Goal: Task Accomplishment & Management: Manage account settings

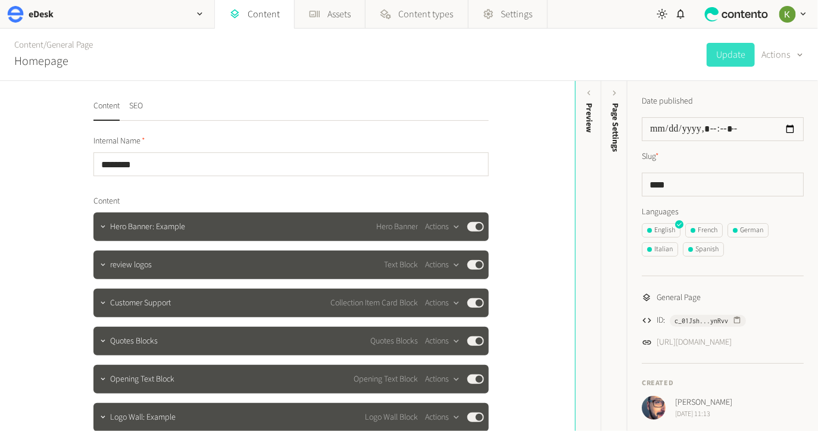
scroll to position [89, 0]
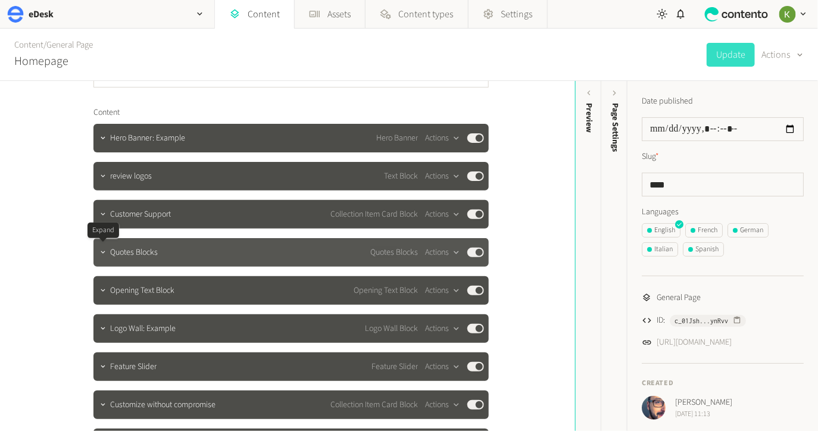
drag, startPoint x: 106, startPoint y: 255, endPoint x: 351, endPoint y: 247, distance: 244.9
click at [105, 255] on icon "button" at bounding box center [103, 252] width 8 height 8
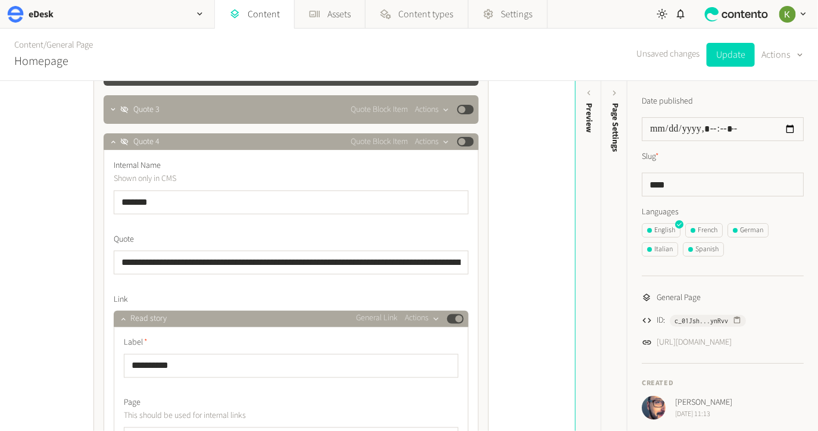
scroll to position [473, 0]
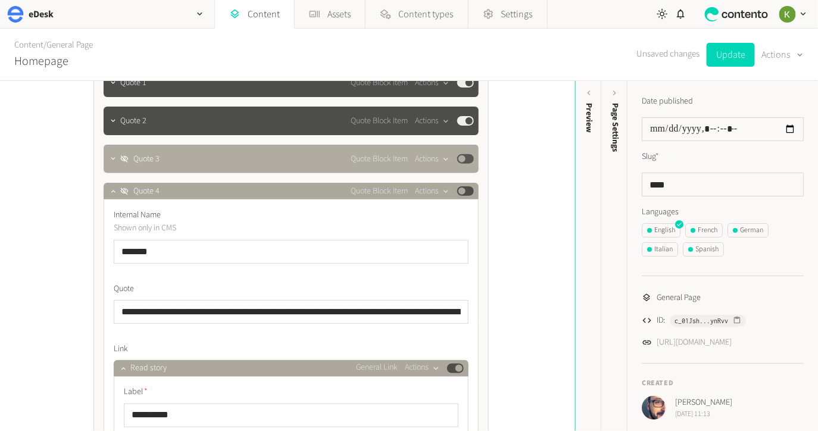
click at [466, 158] on button "Published" at bounding box center [465, 159] width 17 height 10
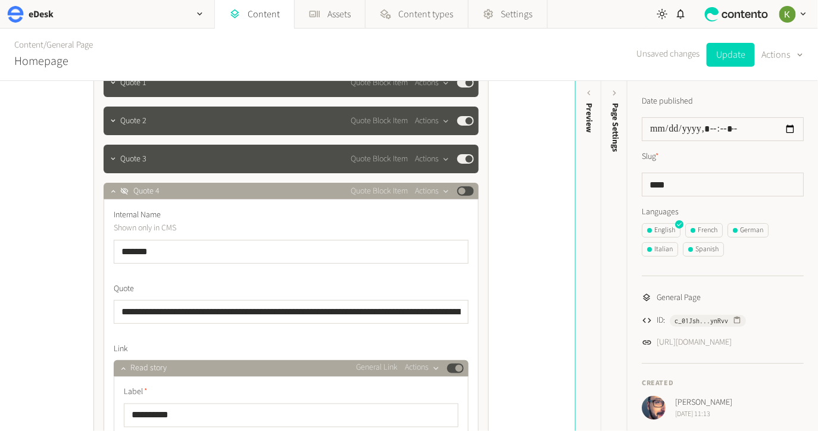
drag, startPoint x: 470, startPoint y: 191, endPoint x: 470, endPoint y: 244, distance: 53.0
click at [470, 191] on button "Published" at bounding box center [465, 191] width 17 height 10
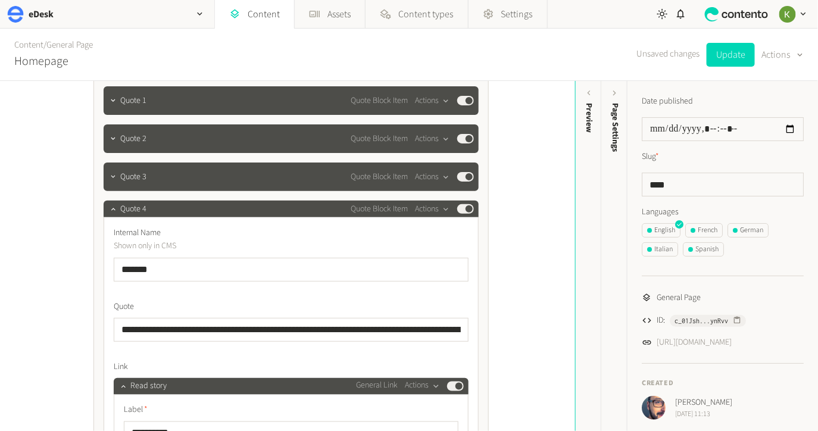
scroll to position [448, 0]
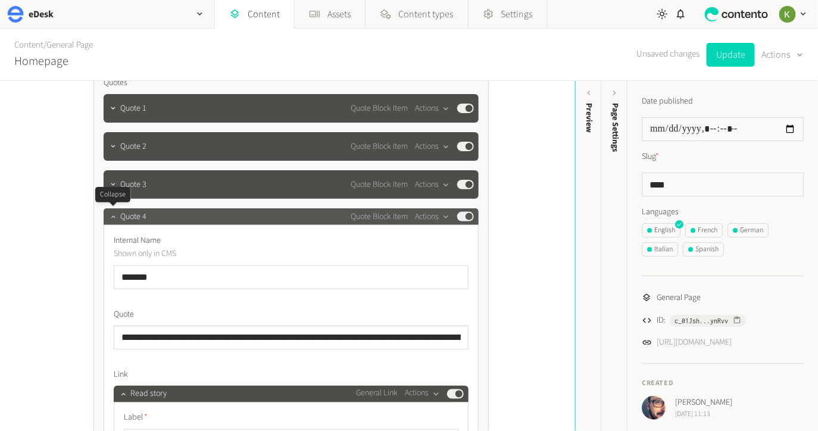
click at [116, 219] on icon "button" at bounding box center [113, 217] width 8 height 8
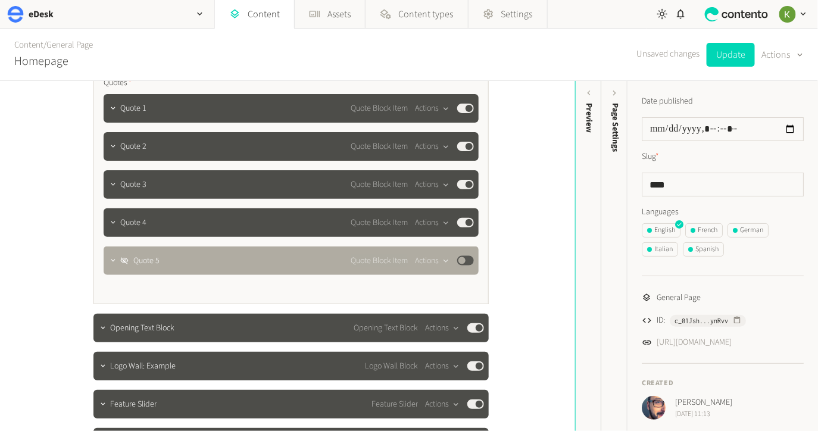
click at [469, 261] on button "Published" at bounding box center [465, 261] width 17 height 10
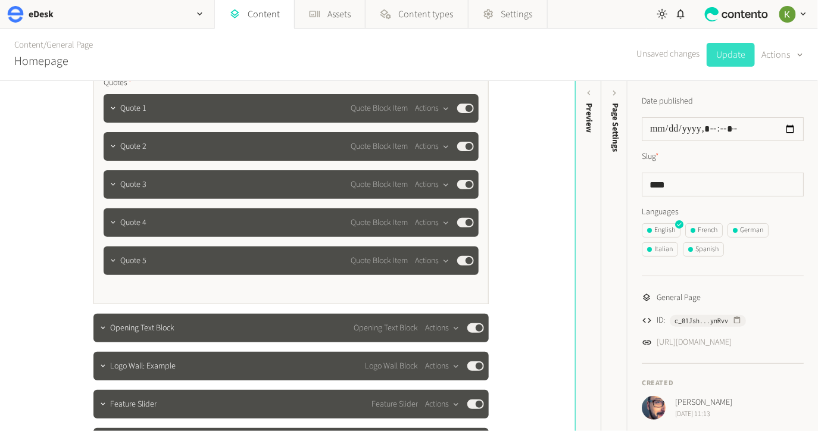
click at [729, 58] on button "Update" at bounding box center [731, 55] width 48 height 24
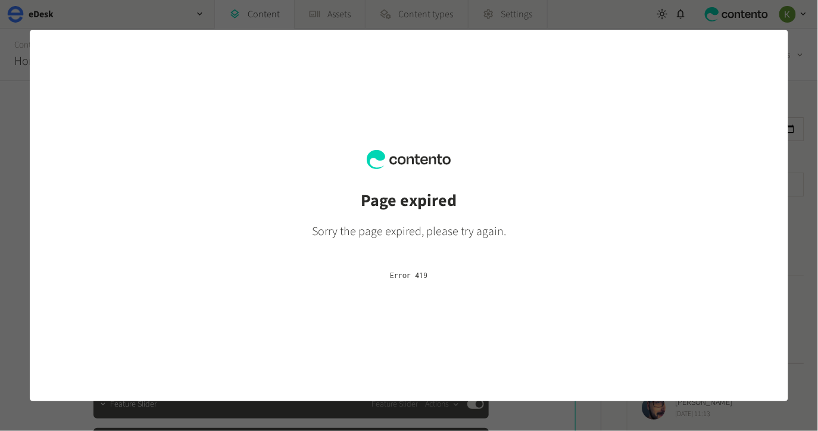
scroll to position [0, 0]
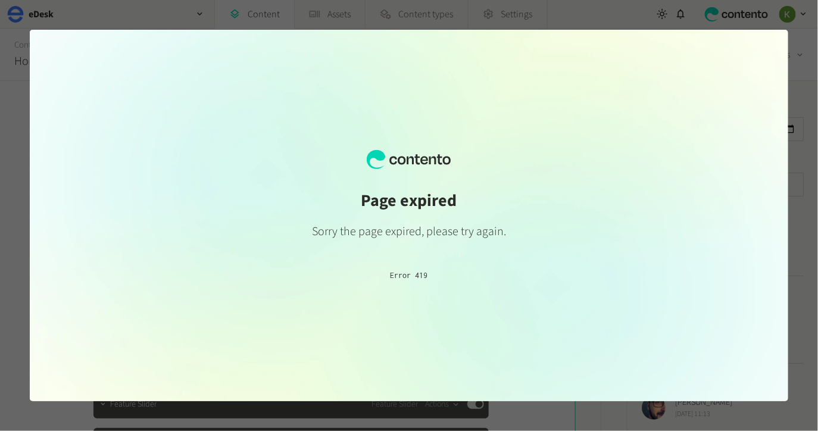
click at [800, 220] on div at bounding box center [409, 215] width 818 height 431
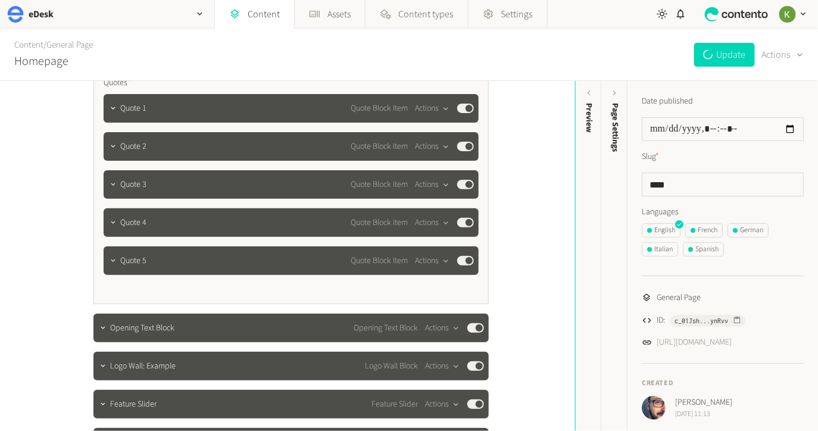
click at [532, 151] on div "**********" at bounding box center [287, 256] width 575 height 350
click at [528, 117] on div "**********" at bounding box center [287, 256] width 575 height 350
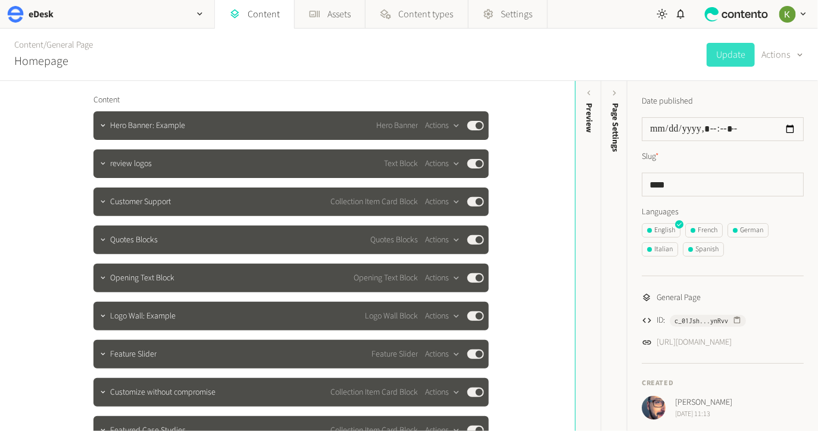
scroll to position [179, 0]
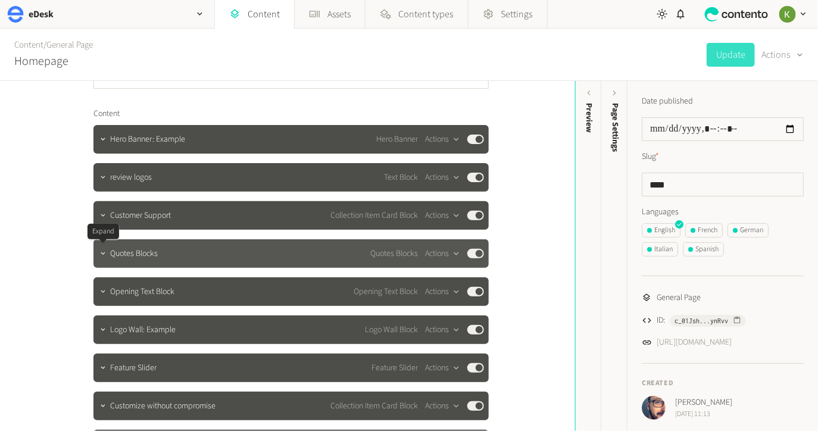
drag, startPoint x: 106, startPoint y: 255, endPoint x: 120, endPoint y: 242, distance: 19.4
click at [106, 254] on icon "button" at bounding box center [103, 254] width 8 height 8
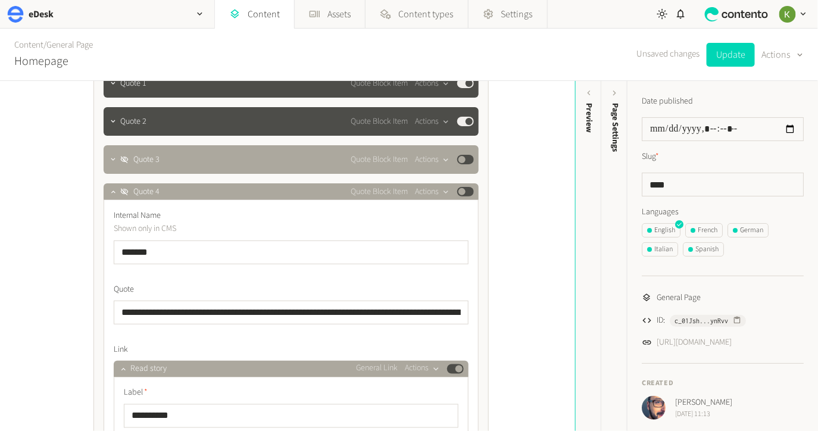
scroll to position [438, 0]
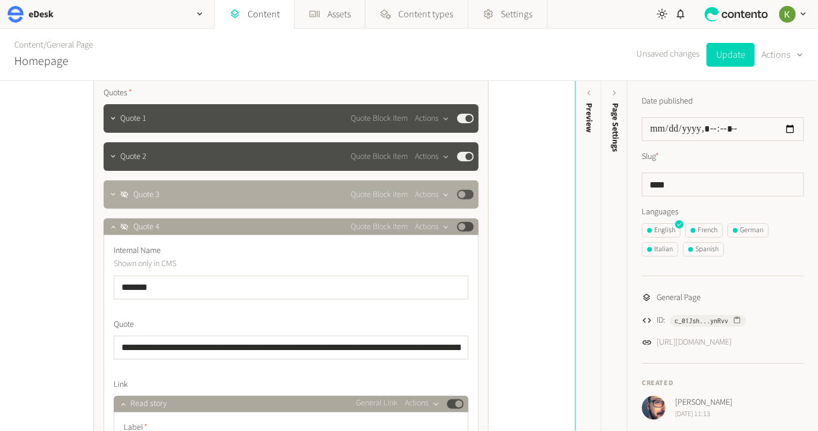
click at [467, 195] on button "Published" at bounding box center [465, 195] width 17 height 10
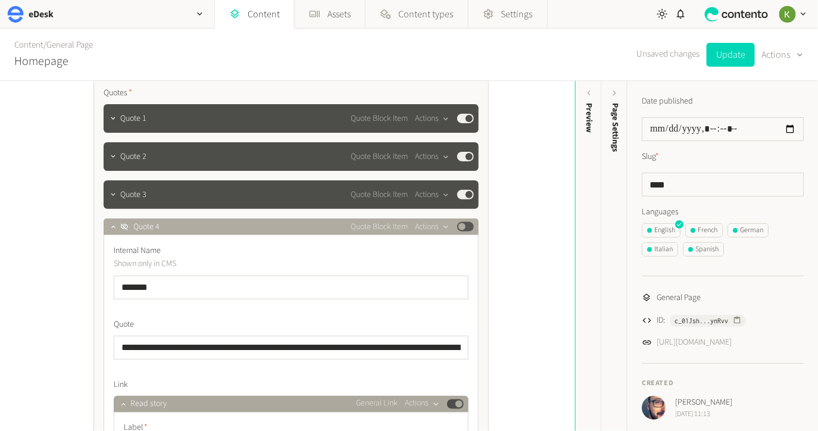
click at [470, 231] on div "Quote Block Item Actions Published" at bounding box center [412, 227] width 123 height 14
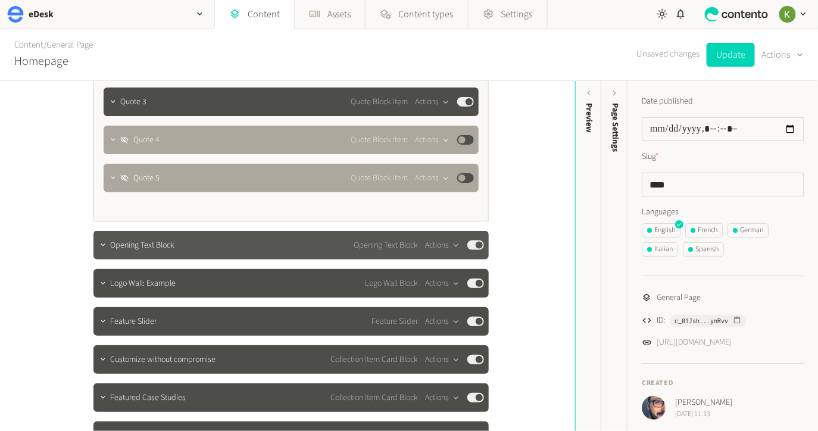
scroll to position [548, 0]
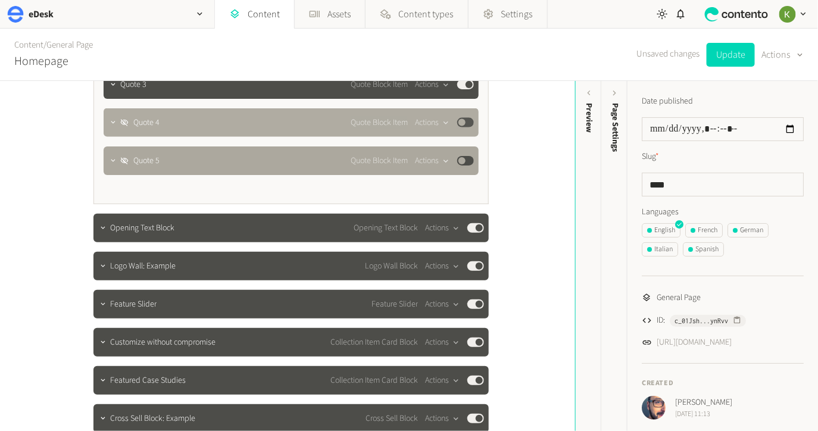
click at [469, 121] on button "Published" at bounding box center [465, 123] width 17 height 10
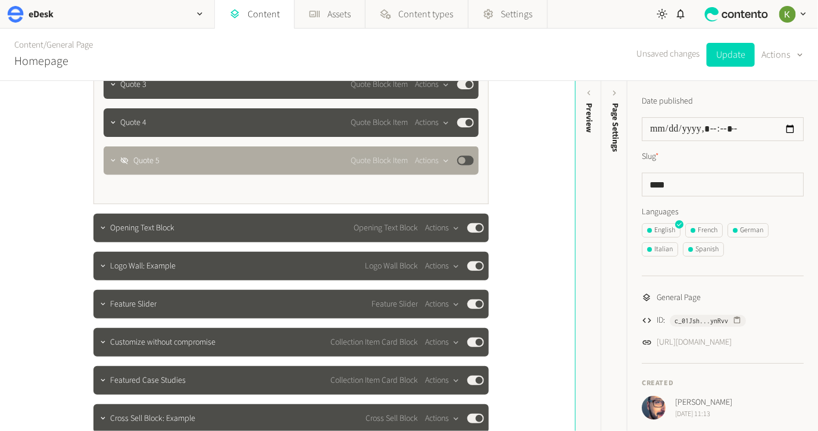
click at [469, 158] on button "Published" at bounding box center [465, 161] width 17 height 10
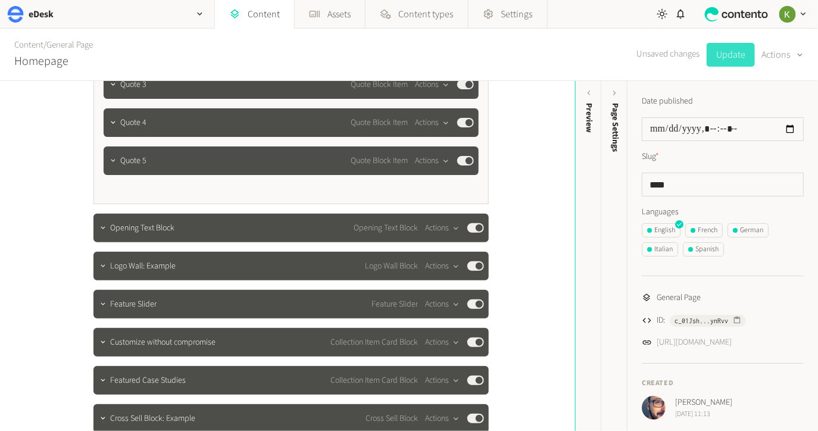
click at [721, 54] on button "Update" at bounding box center [731, 55] width 48 height 24
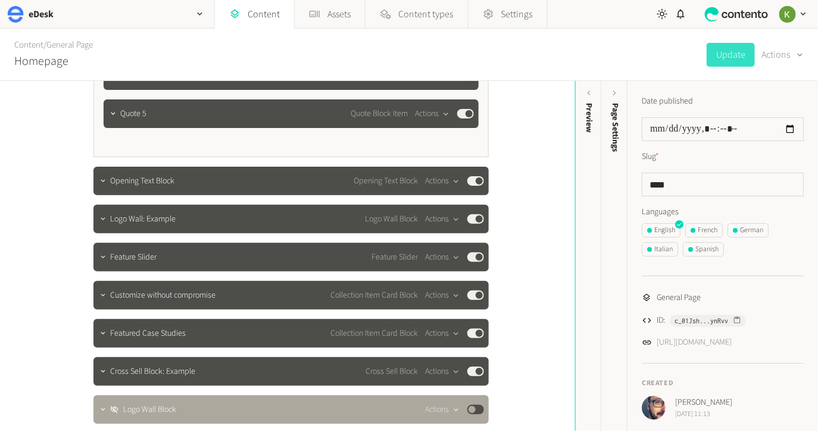
scroll to position [487, 0]
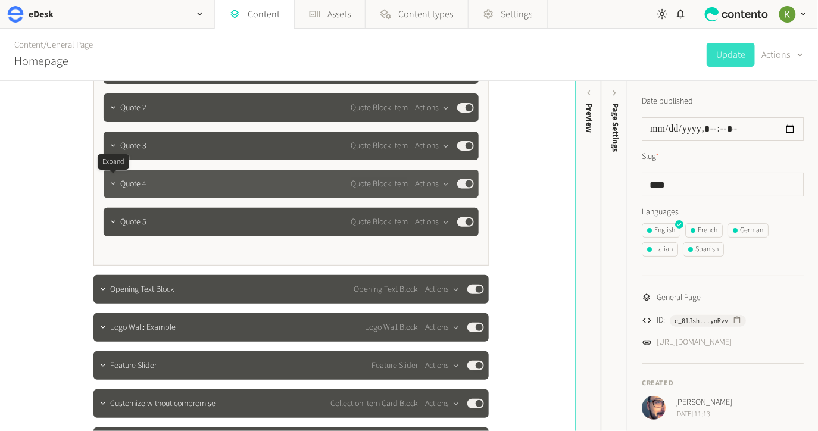
click at [113, 182] on icon "button" at bounding box center [113, 184] width 8 height 8
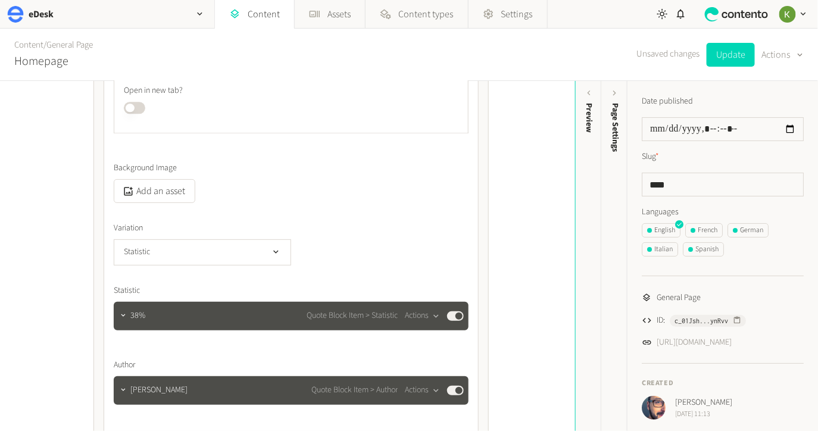
scroll to position [966, 0]
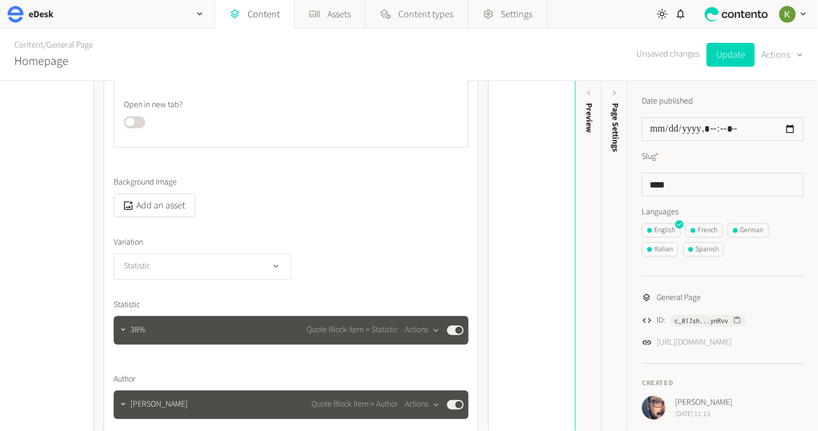
click at [229, 268] on button "Statistic" at bounding box center [202, 267] width 177 height 26
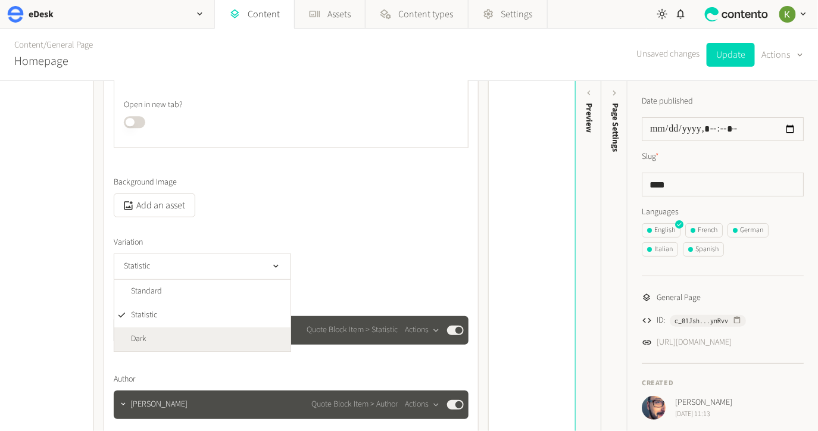
click at [195, 333] on li "Dark" at bounding box center [202, 340] width 176 height 24
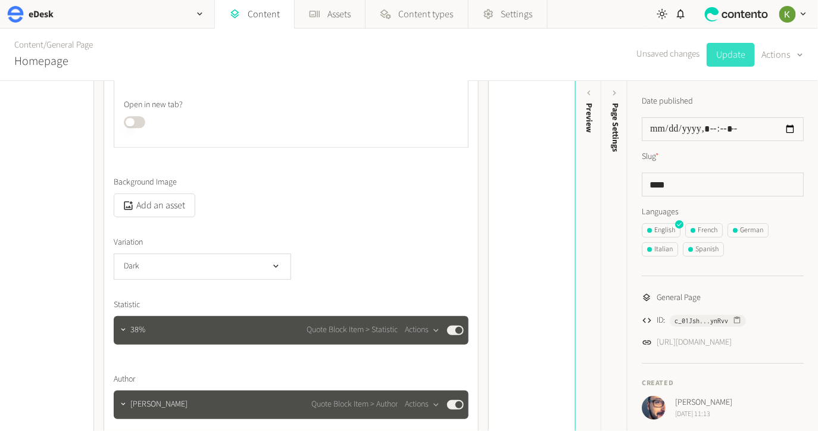
click at [731, 55] on button "Update" at bounding box center [731, 55] width 48 height 24
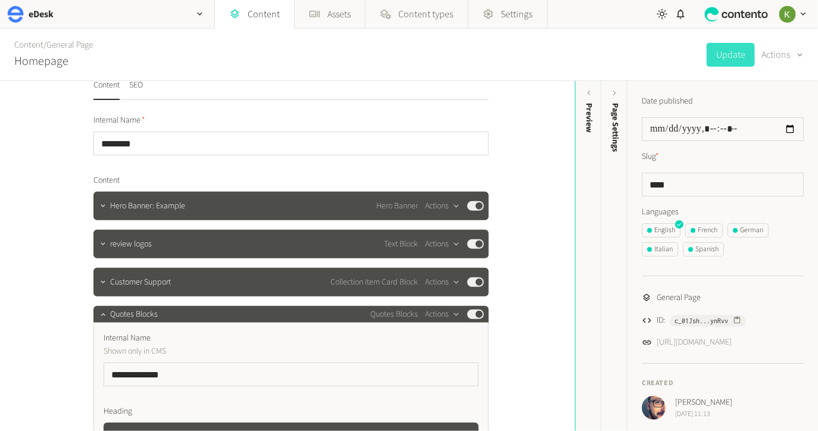
scroll to position [0, 0]
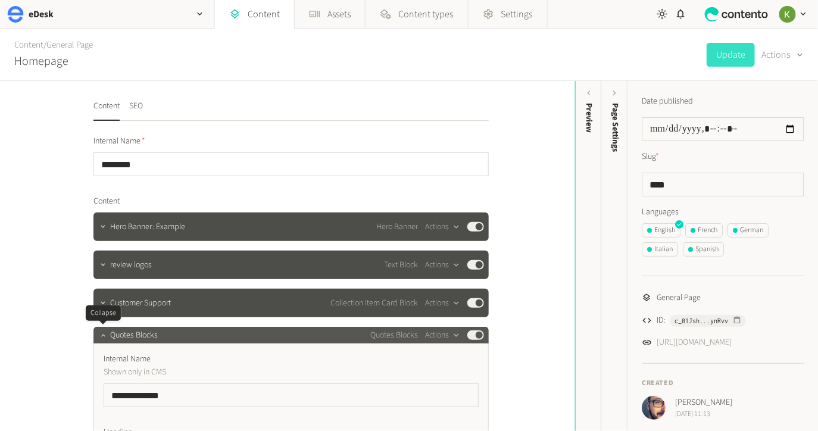
click at [101, 336] on icon "button" at bounding box center [103, 335] width 4 height 2
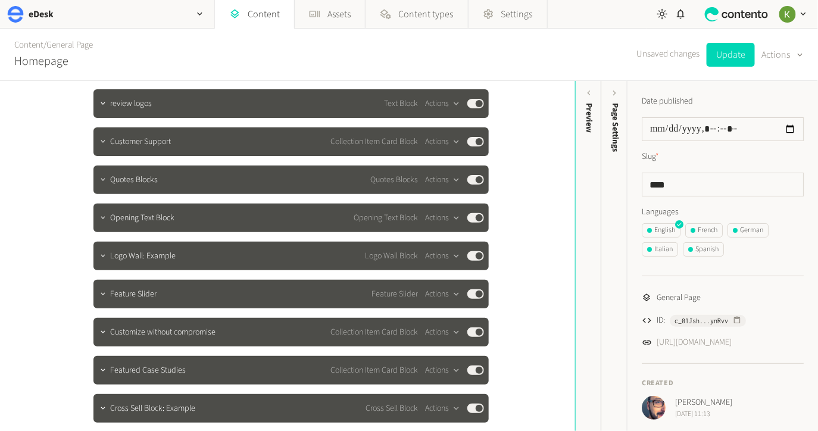
scroll to position [201, 0]
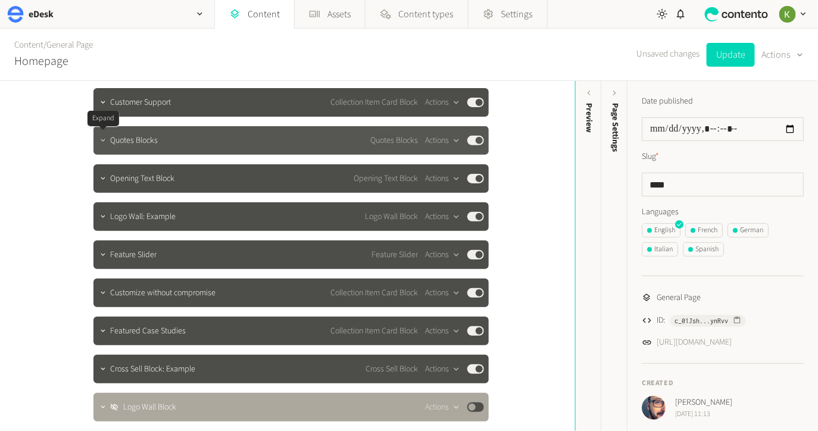
click at [102, 141] on icon "button" at bounding box center [103, 140] width 8 height 8
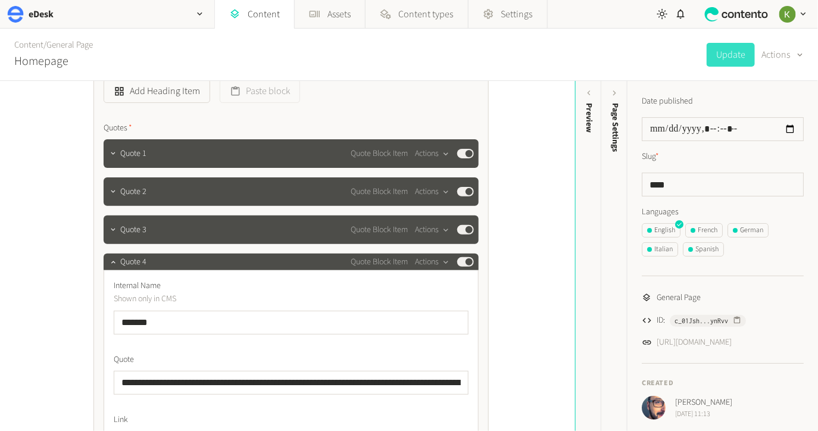
scroll to position [466, 0]
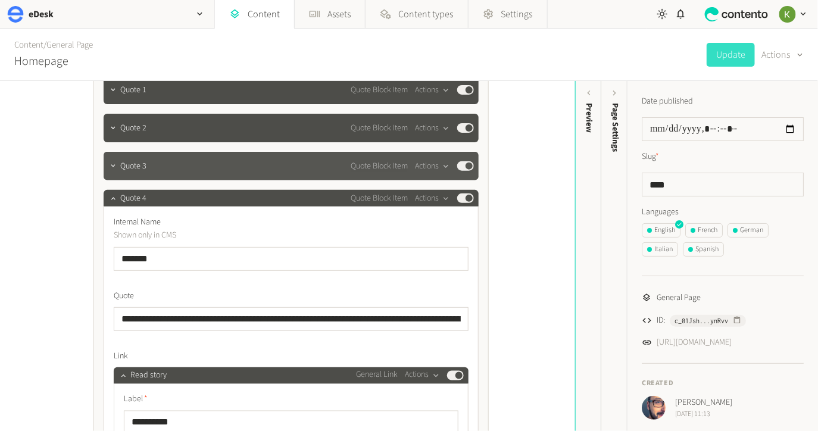
drag, startPoint x: 472, startPoint y: 170, endPoint x: 464, endPoint y: 170, distance: 7.7
click at [471, 170] on div "Published" at bounding box center [465, 166] width 17 height 10
click at [459, 166] on button "Published" at bounding box center [465, 166] width 17 height 10
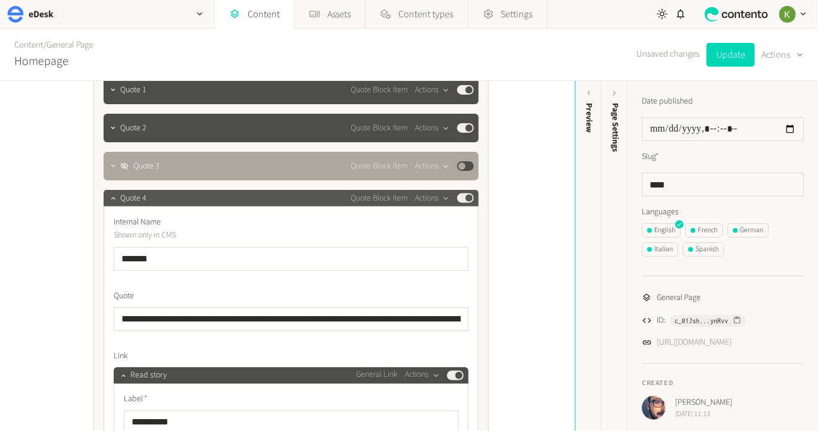
click at [459, 195] on button "Published" at bounding box center [465, 199] width 17 height 10
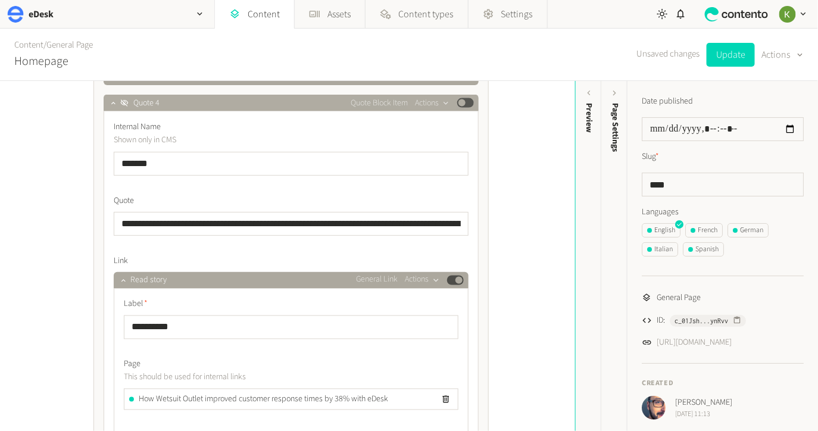
scroll to position [510, 0]
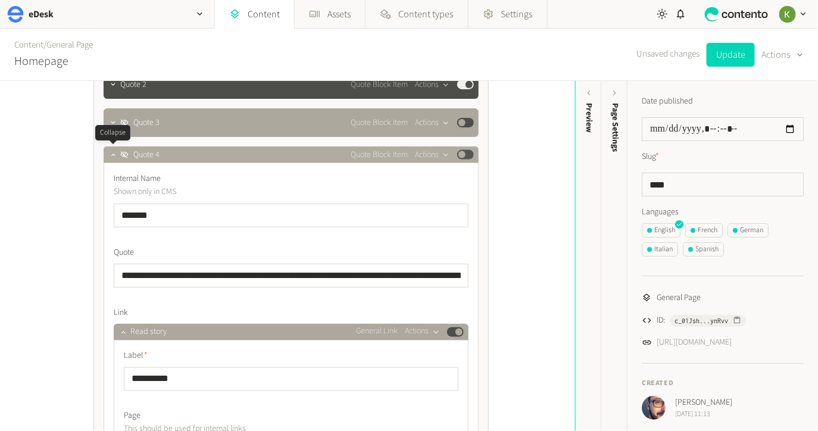
click at [110, 151] on icon "button" at bounding box center [113, 155] width 8 height 8
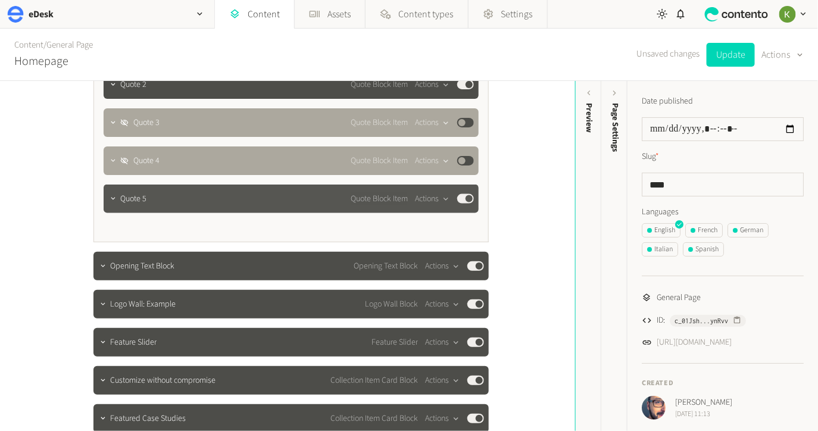
click at [460, 199] on button "Published" at bounding box center [465, 199] width 17 height 10
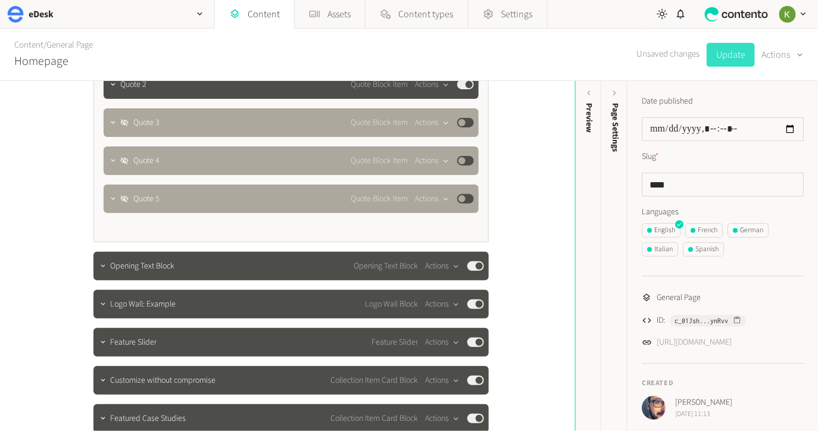
click at [718, 52] on button "Update" at bounding box center [731, 55] width 48 height 24
